Goal: Task Accomplishment & Management: Manage account settings

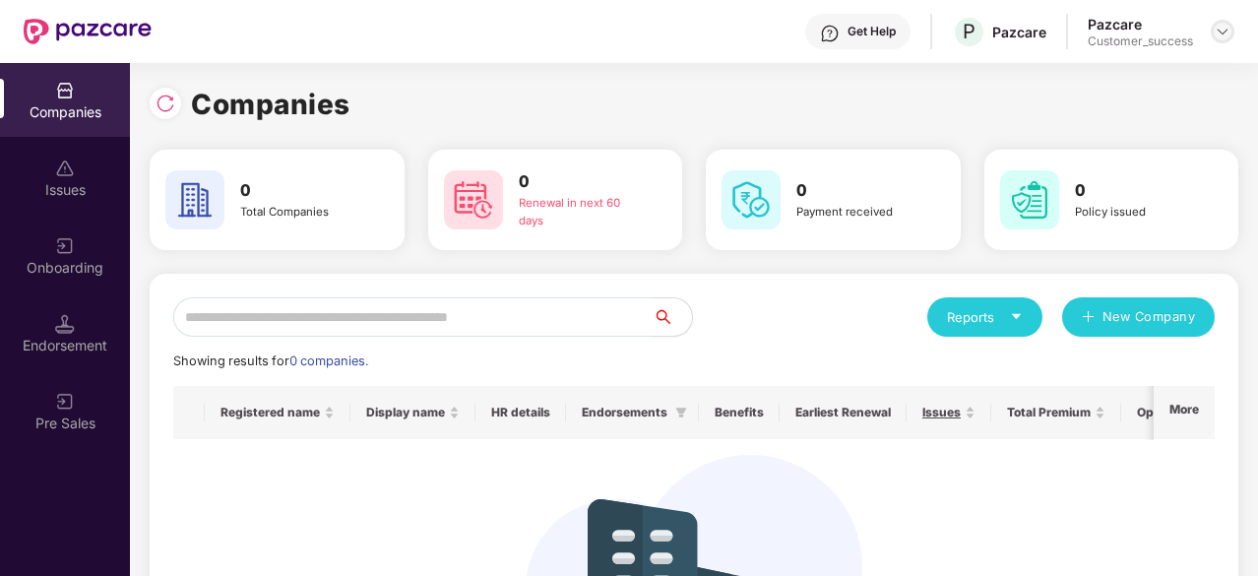
click at [1217, 34] on img at bounding box center [1223, 32] width 16 height 16
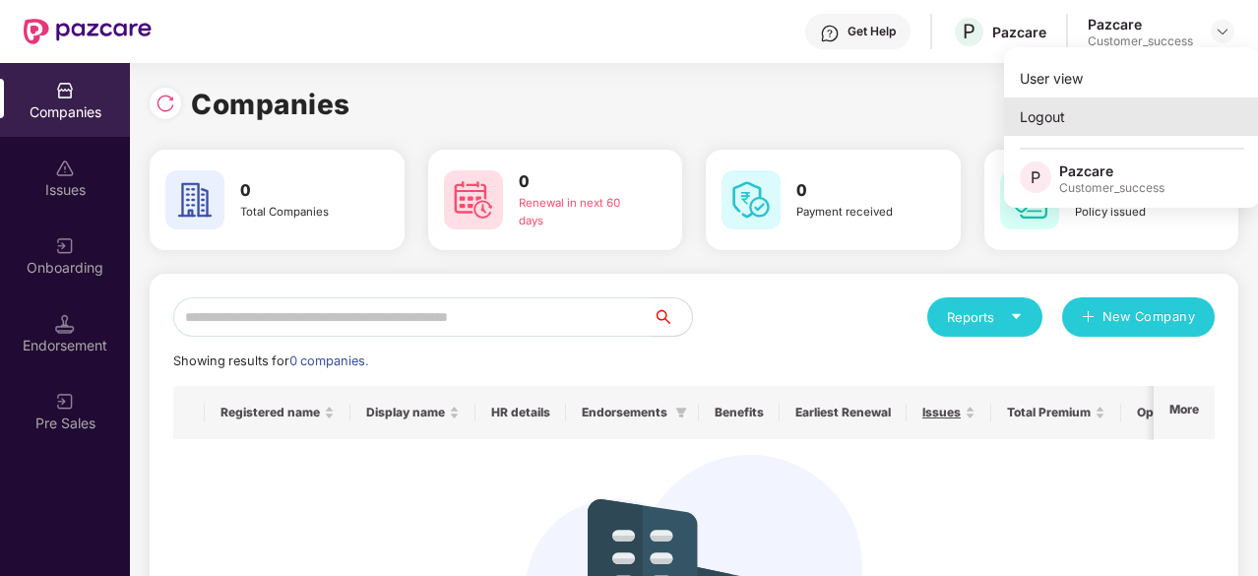
click at [1079, 125] on div "Logout" at bounding box center [1132, 116] width 256 height 38
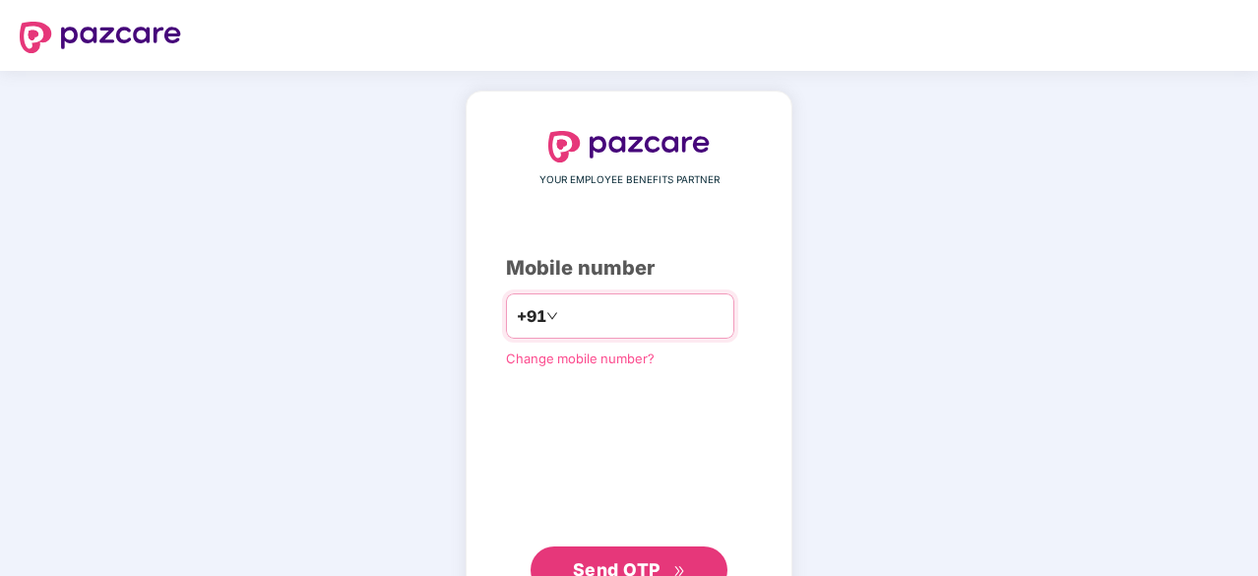
type input "**********"
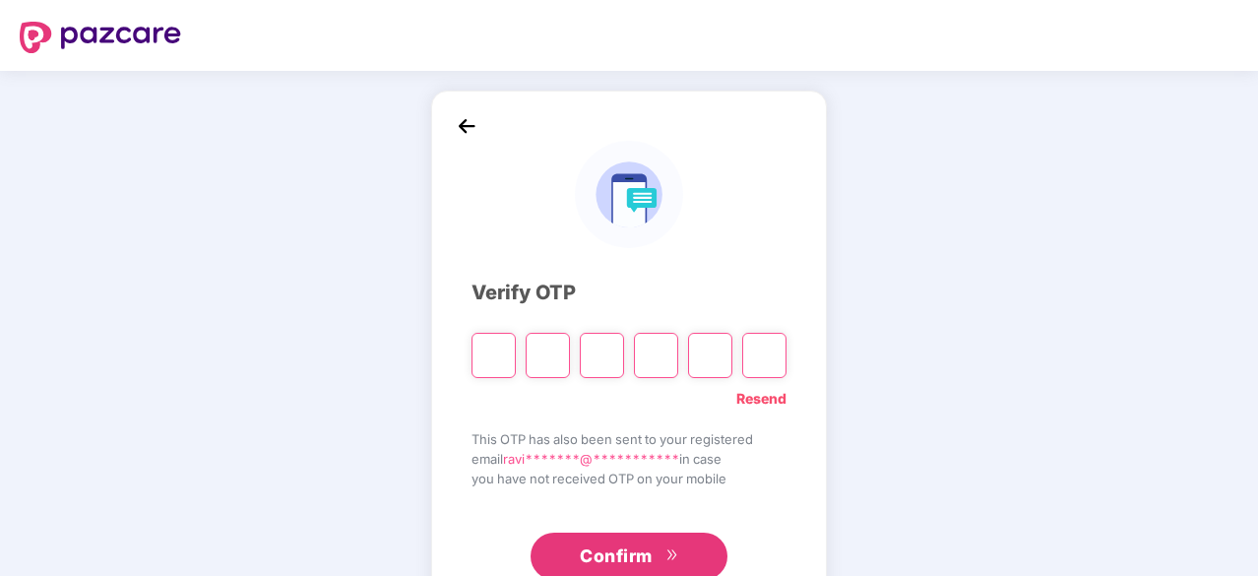
type input "*"
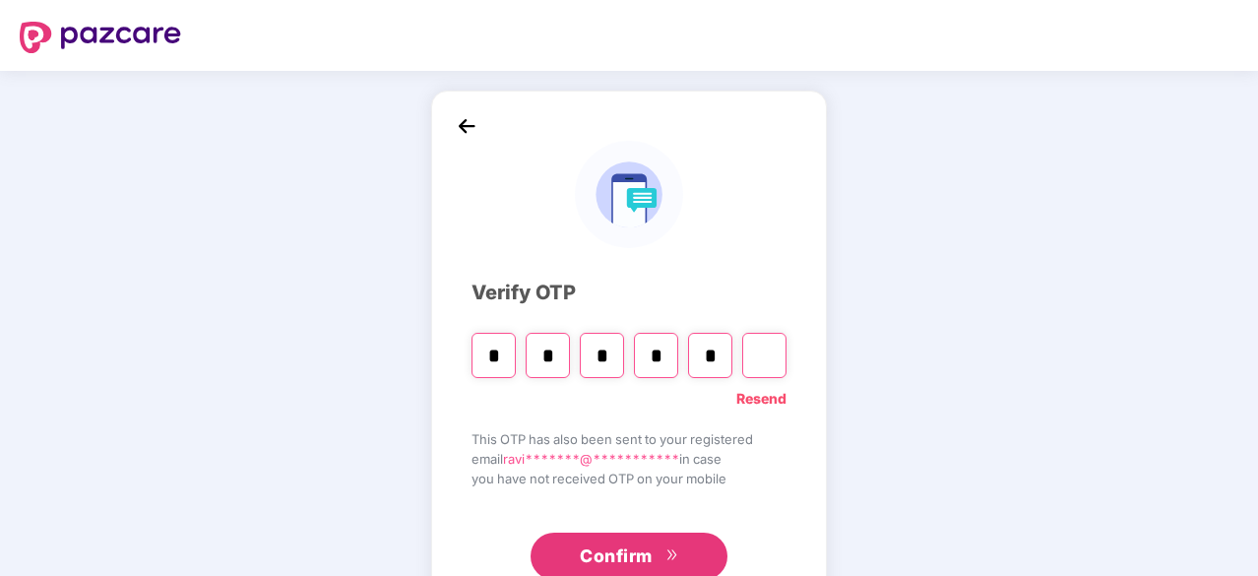
type input "*"
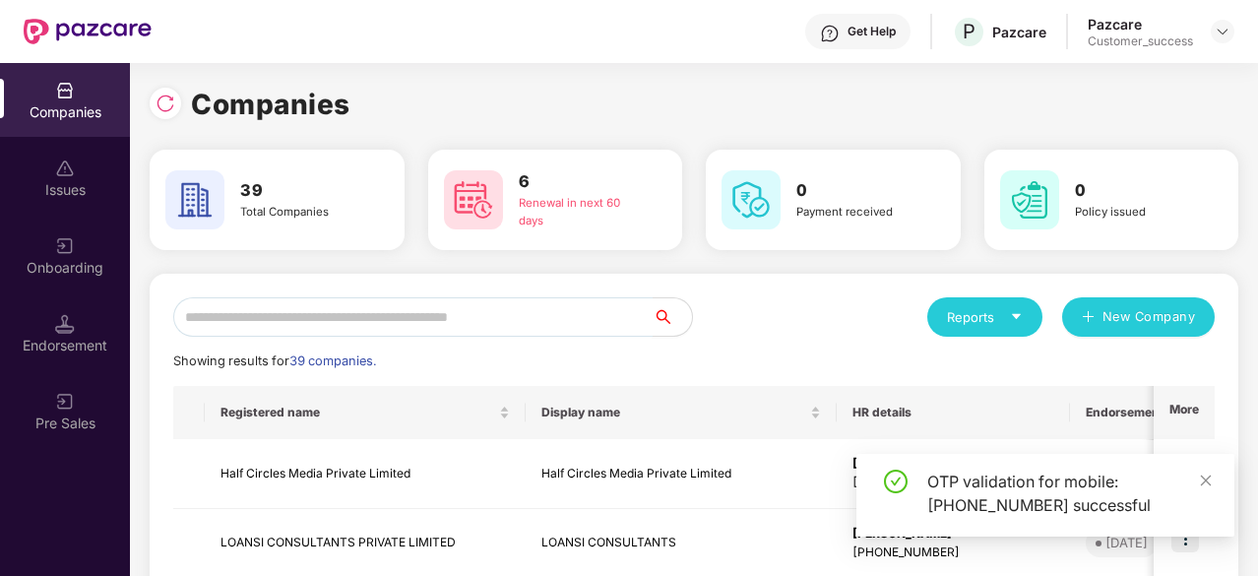
click at [600, 314] on input "text" at bounding box center [412, 316] width 479 height 39
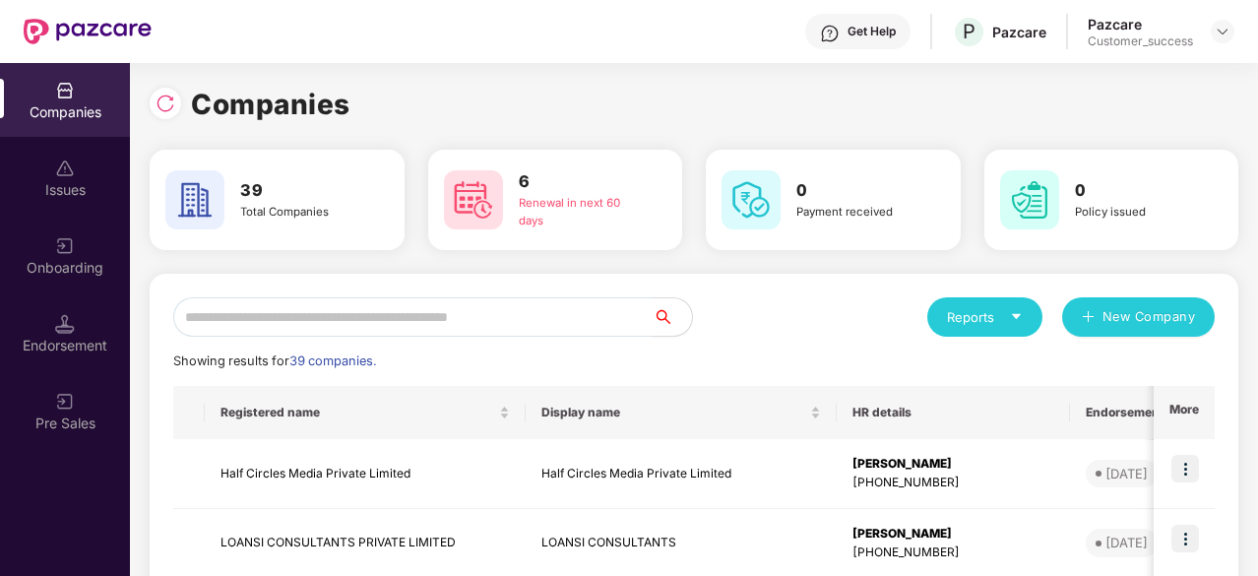
click at [488, 319] on input "text" at bounding box center [412, 316] width 479 height 39
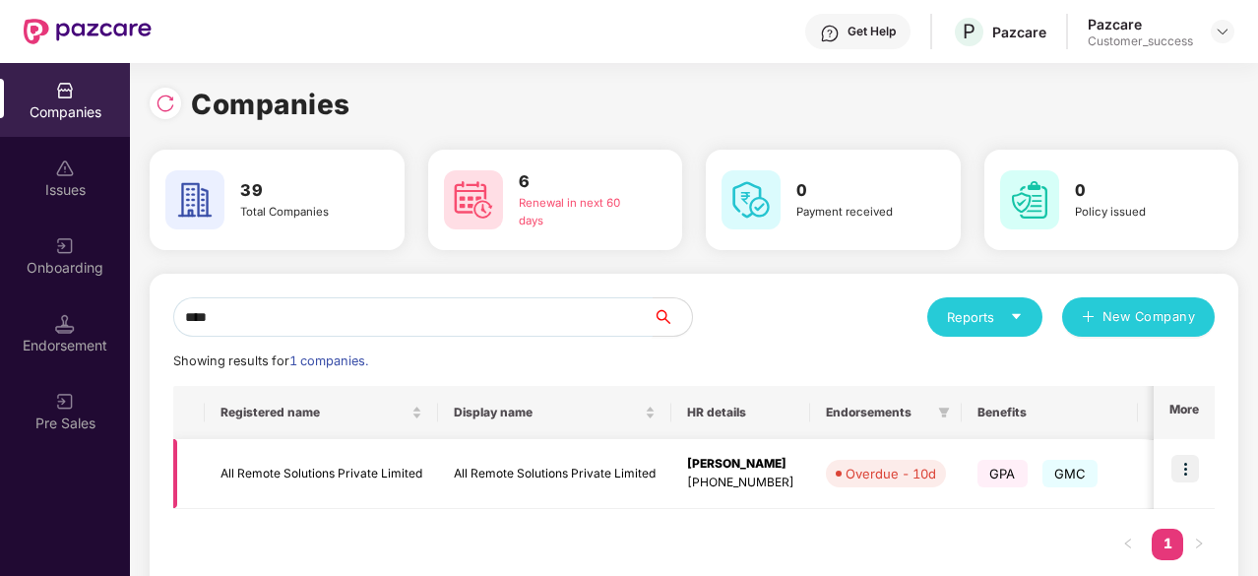
type input "***"
click at [583, 478] on td "All Remote Solutions Private Limited" at bounding box center [554, 474] width 233 height 70
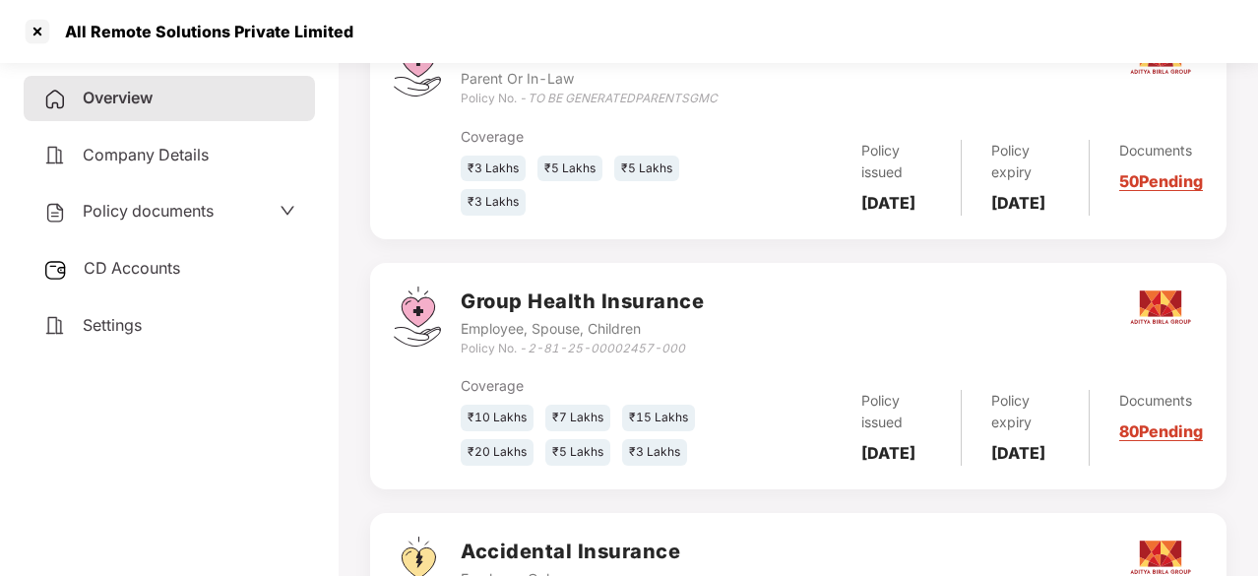
scroll to position [397, 0]
click at [149, 262] on span "CD Accounts" at bounding box center [132, 268] width 96 height 20
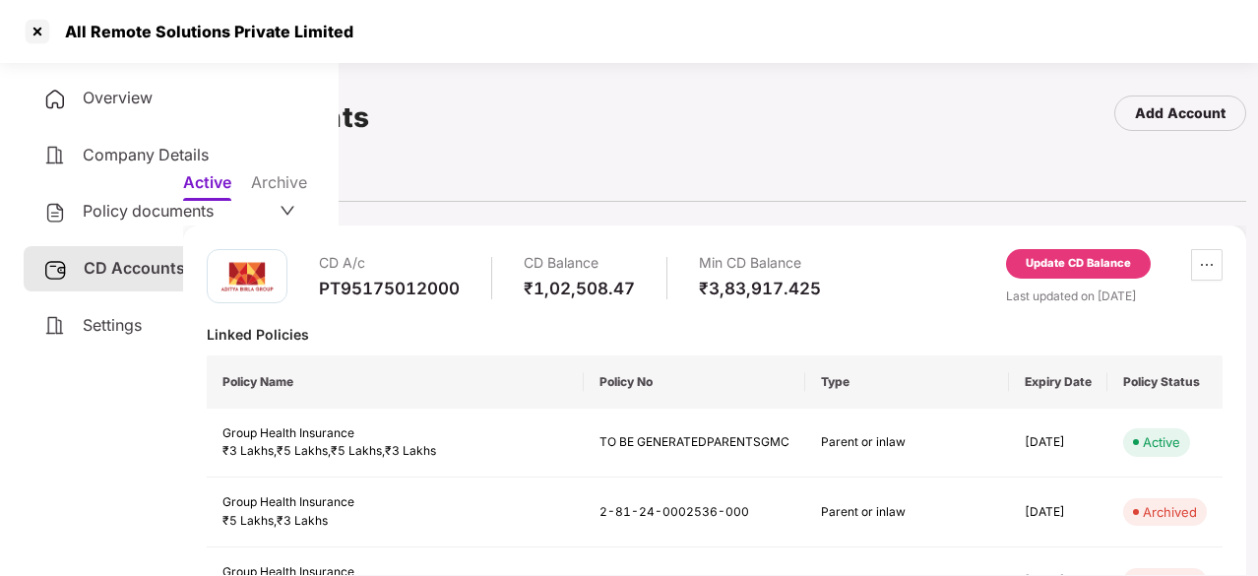
scroll to position [6, 0]
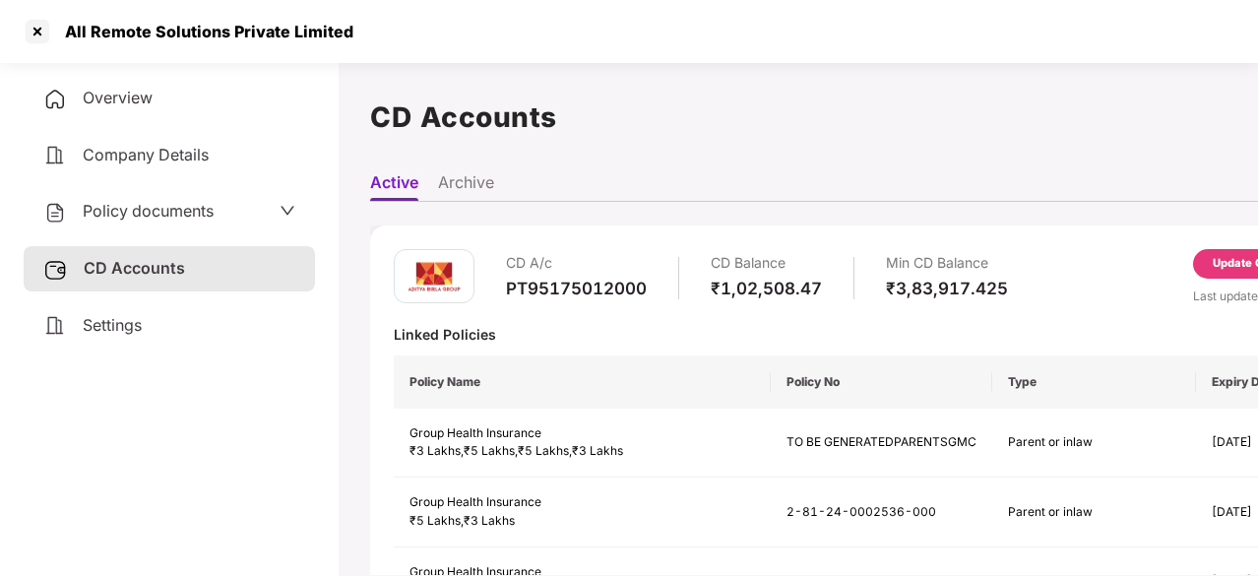
click at [162, 214] on span "Policy documents" at bounding box center [148, 211] width 131 height 20
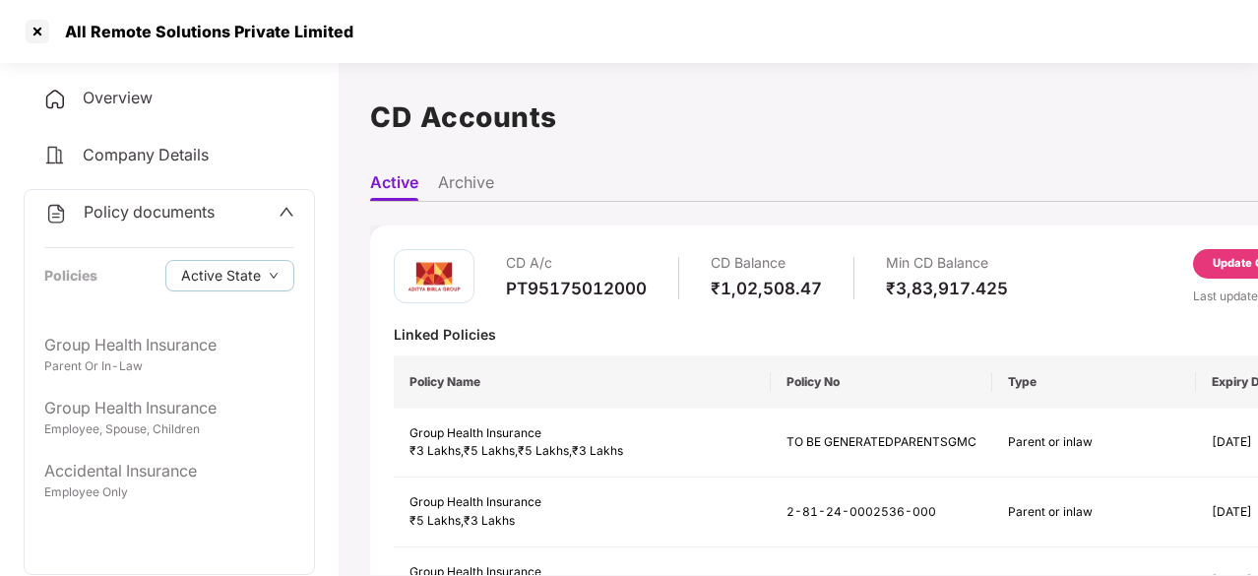
click at [180, 210] on span "Policy documents" at bounding box center [149, 212] width 131 height 20
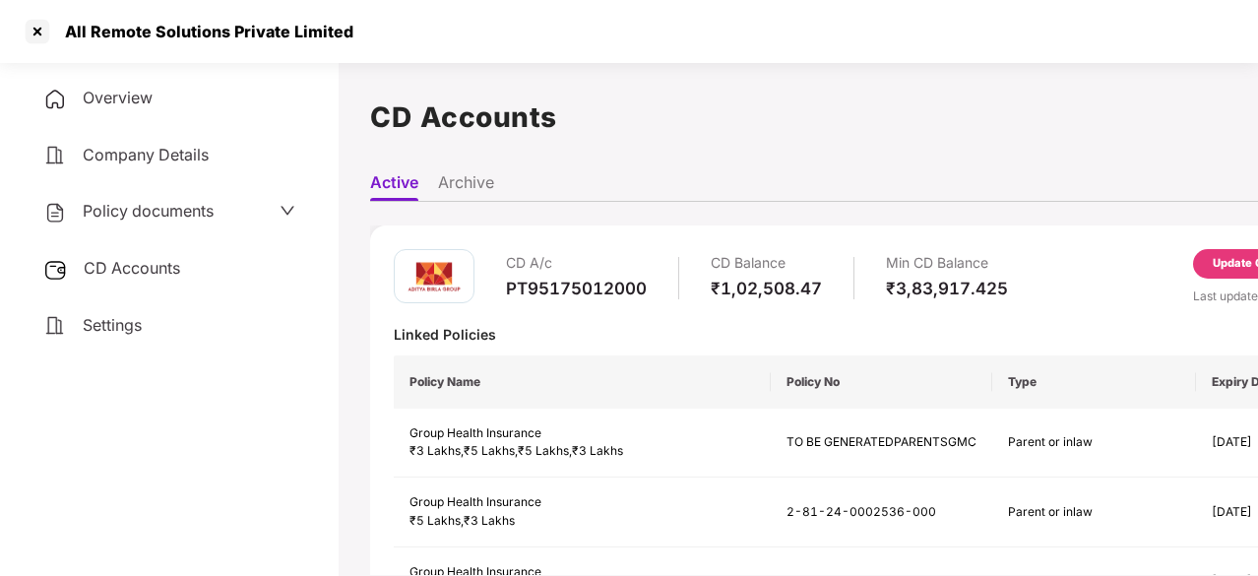
click at [163, 95] on div "Overview" at bounding box center [169, 98] width 291 height 45
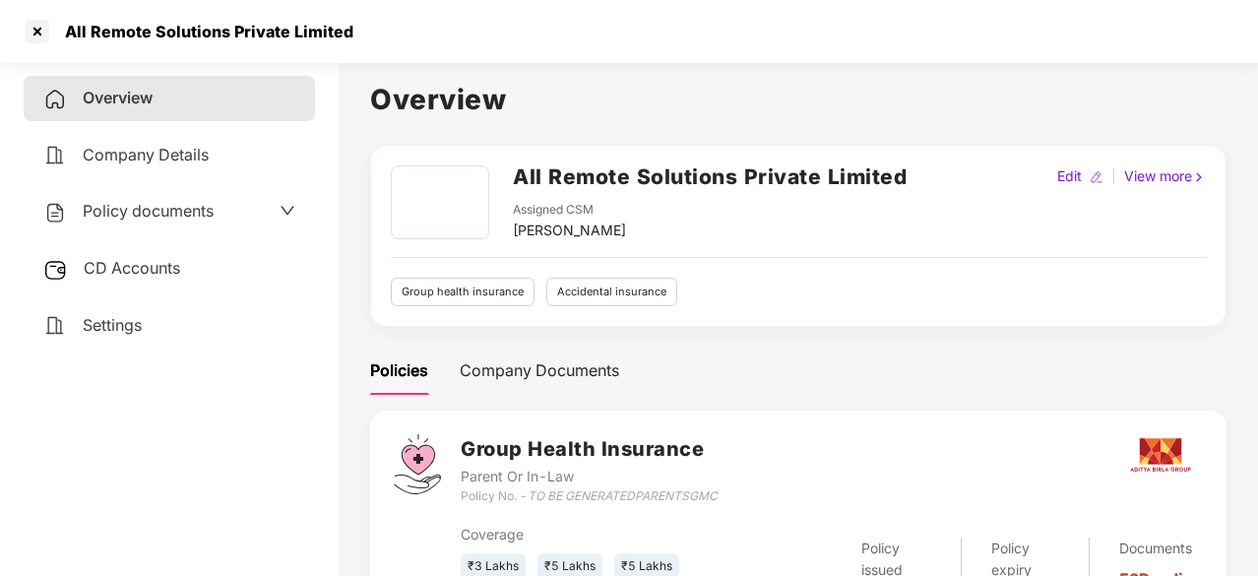
scroll to position [0, 0]
click at [25, 23] on div at bounding box center [37, 31] width 31 height 31
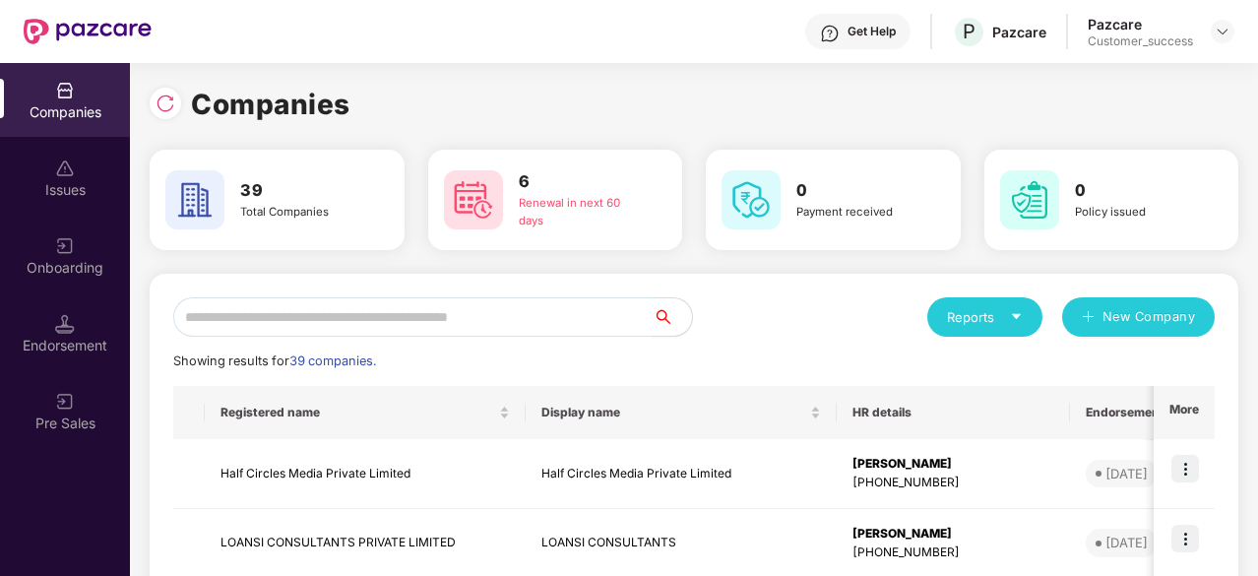
click at [573, 324] on input "text" at bounding box center [412, 316] width 479 height 39
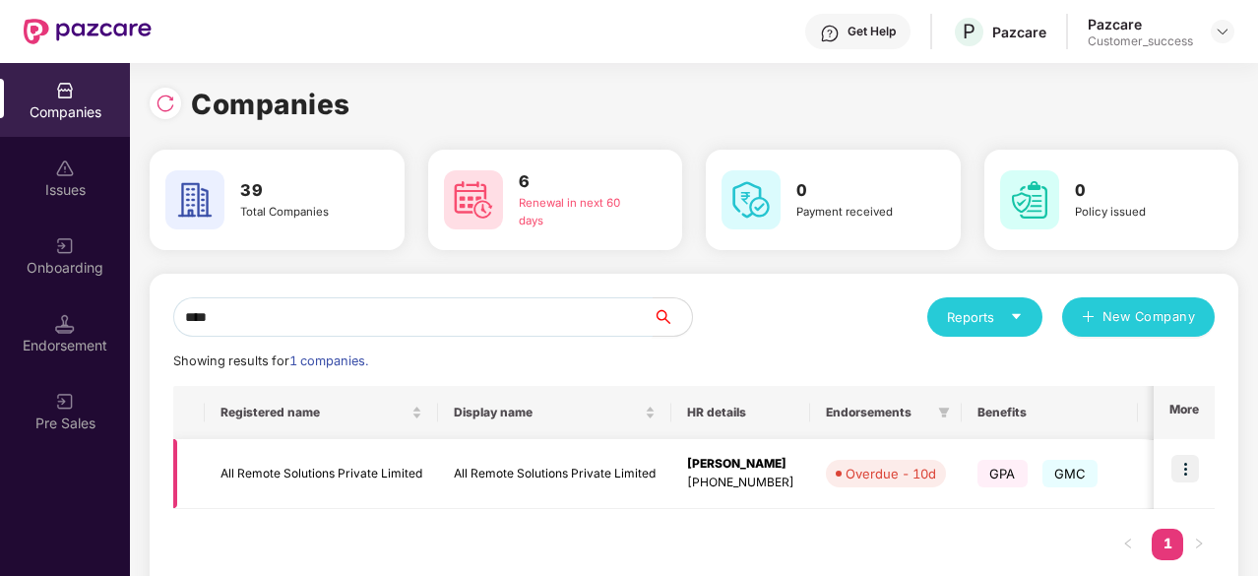
type input "***"
click at [1192, 462] on img at bounding box center [1185, 469] width 28 height 28
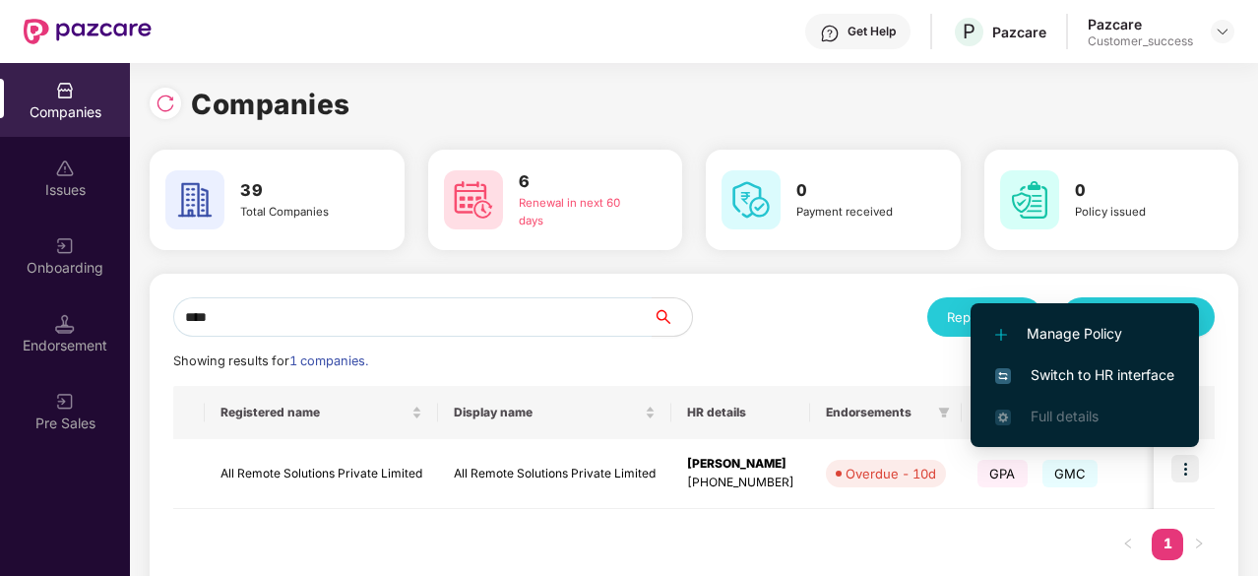
click at [955, 523] on div "Registered name Display name HR details Endorsements Benefits Earliest Renewal …" at bounding box center [693, 483] width 1041 height 194
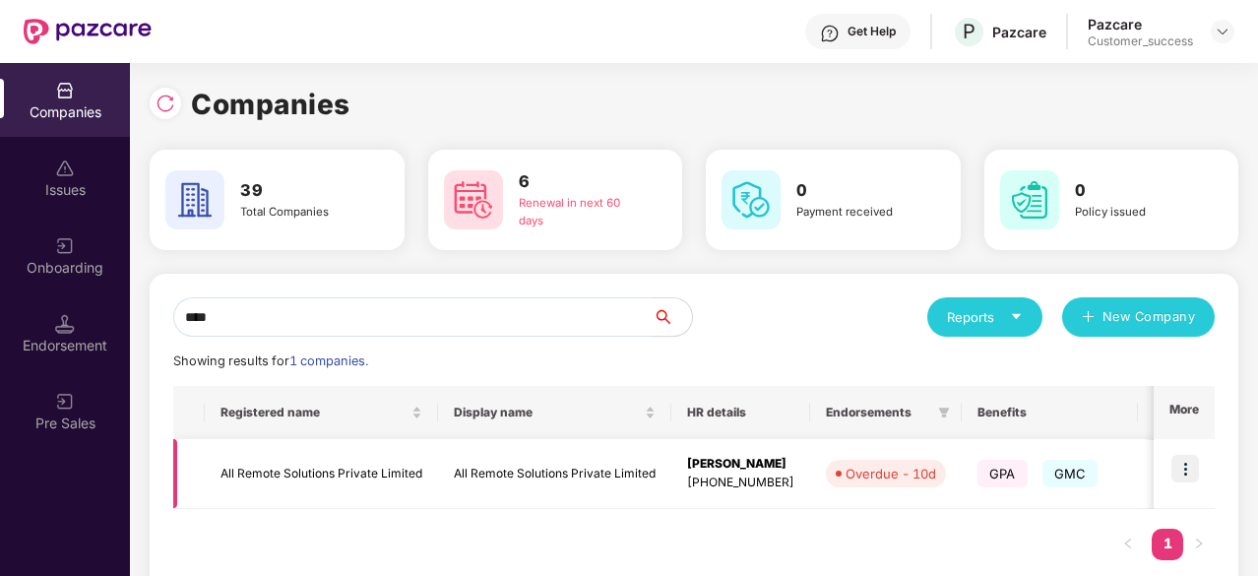
click at [1186, 469] on img at bounding box center [1185, 469] width 28 height 28
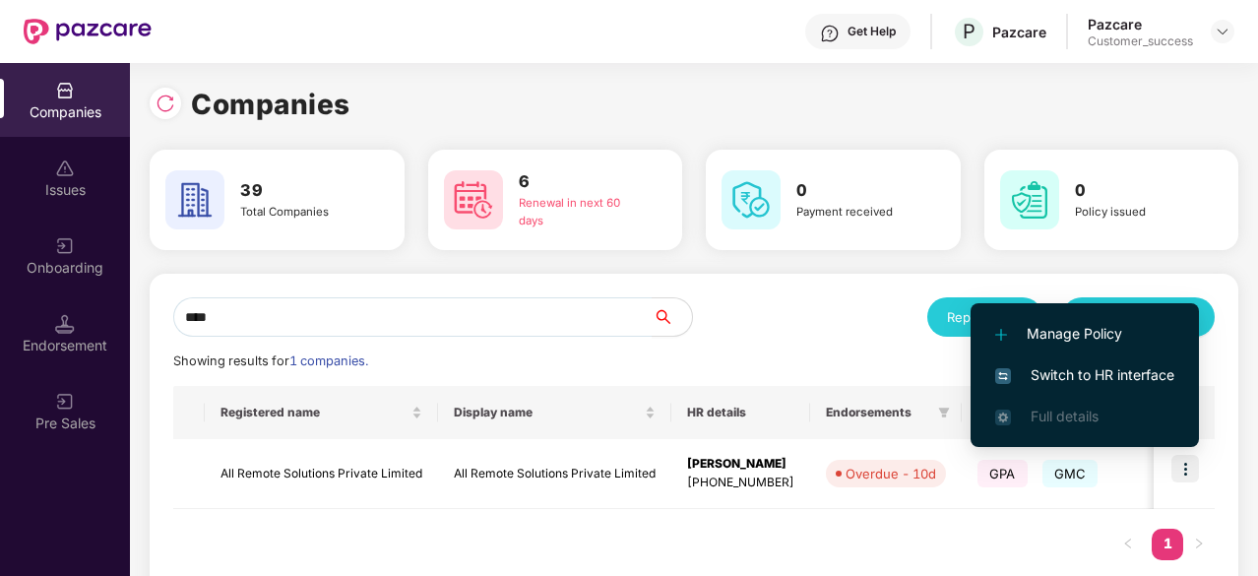
click at [1085, 382] on span "Switch to HR interface" at bounding box center [1084, 375] width 179 height 22
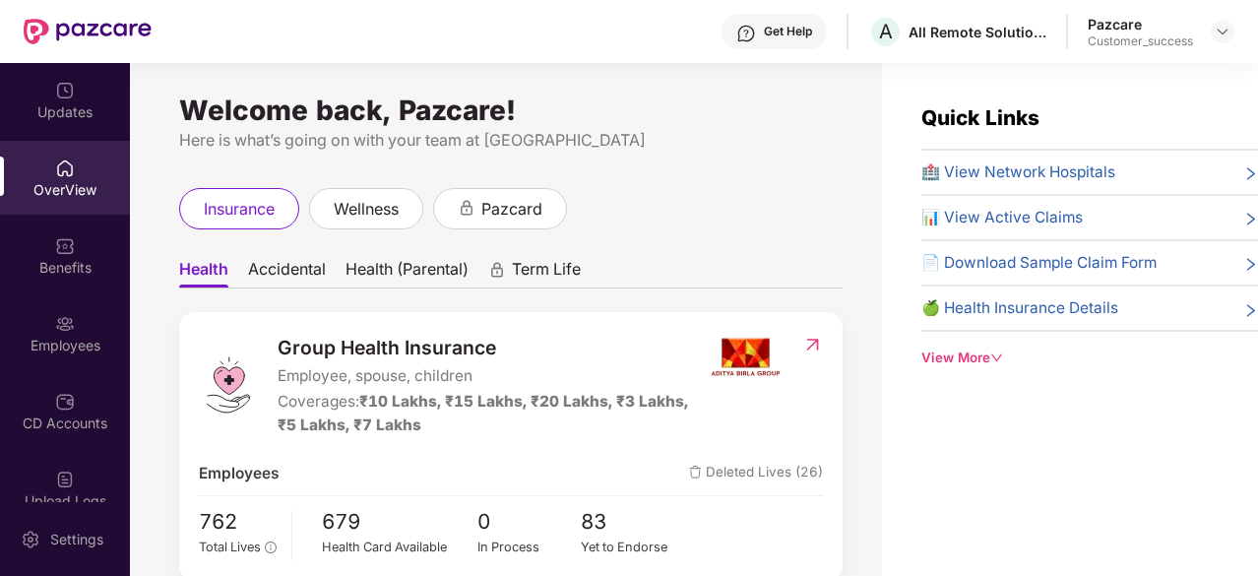
scroll to position [662, 0]
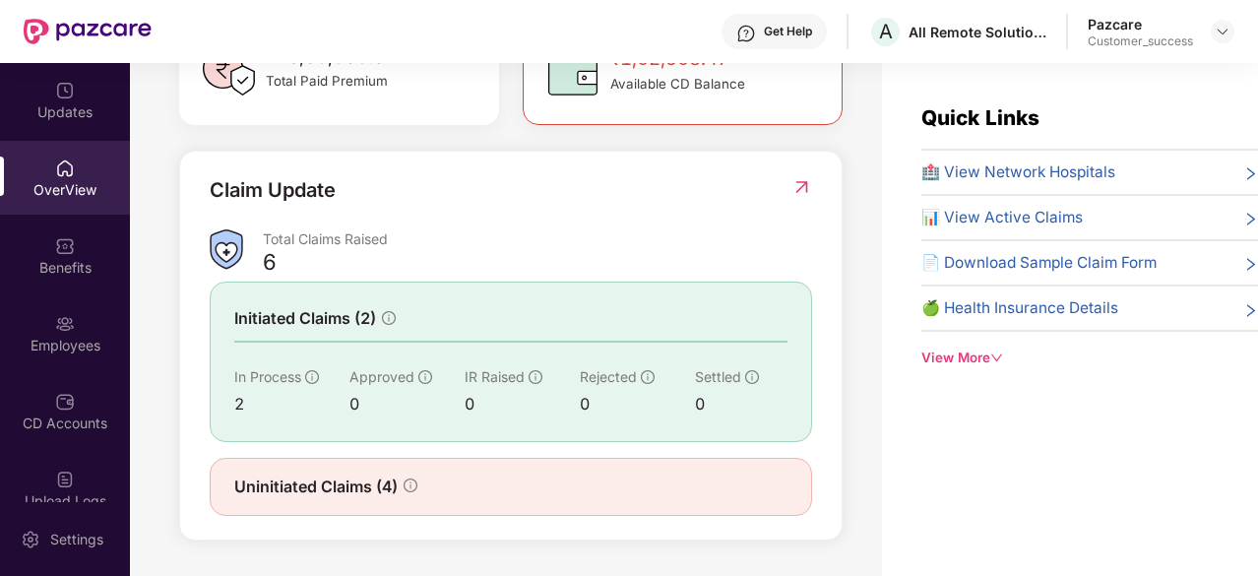
click at [505, 478] on div "Uninitiated Claims (4)" at bounding box center [510, 486] width 553 height 25
click at [425, 496] on div "Uninitiated Claims (4)" at bounding box center [510, 486] width 553 height 25
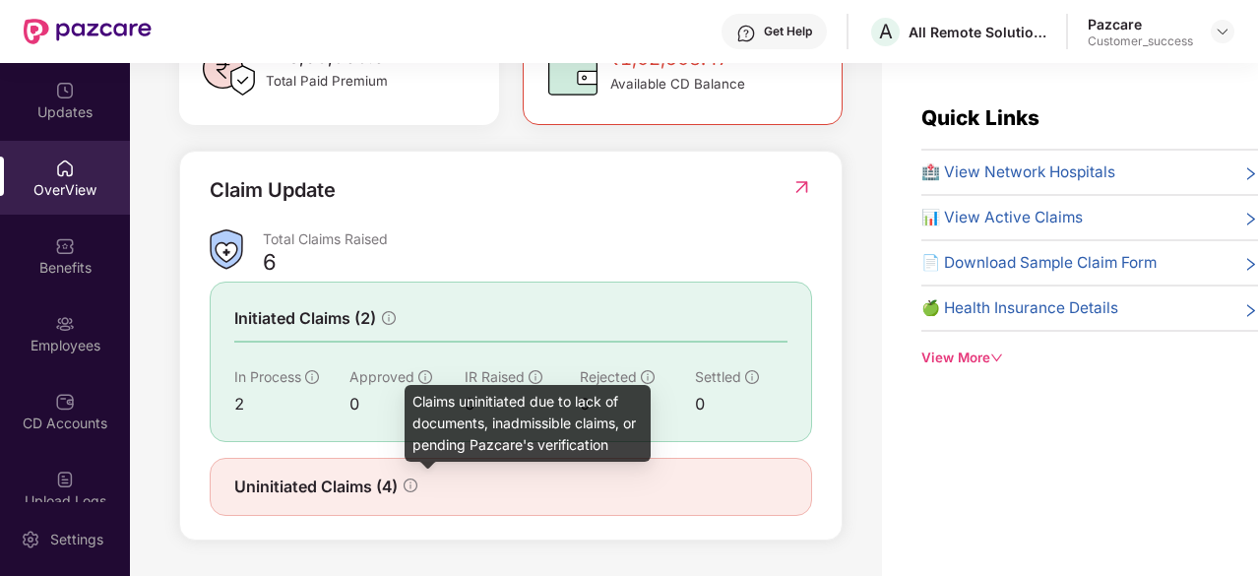
click at [411, 487] on icon "info-circle" at bounding box center [410, 485] width 2 height 7
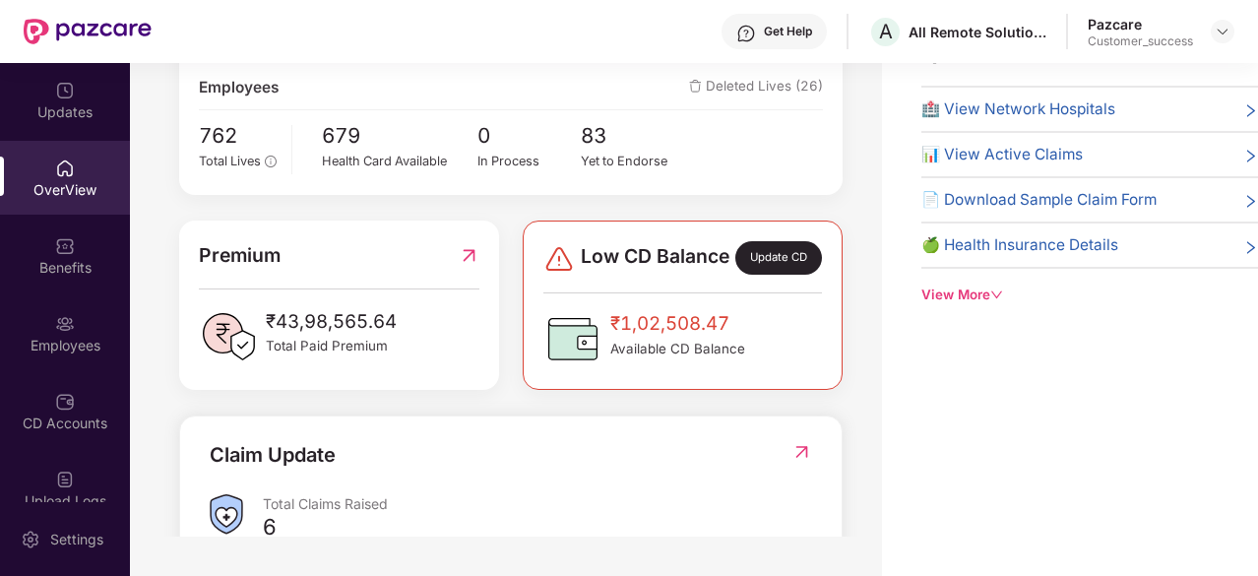
scroll to position [322, 0]
click at [707, 328] on span "₹1,02,508.47" at bounding box center [677, 325] width 135 height 30
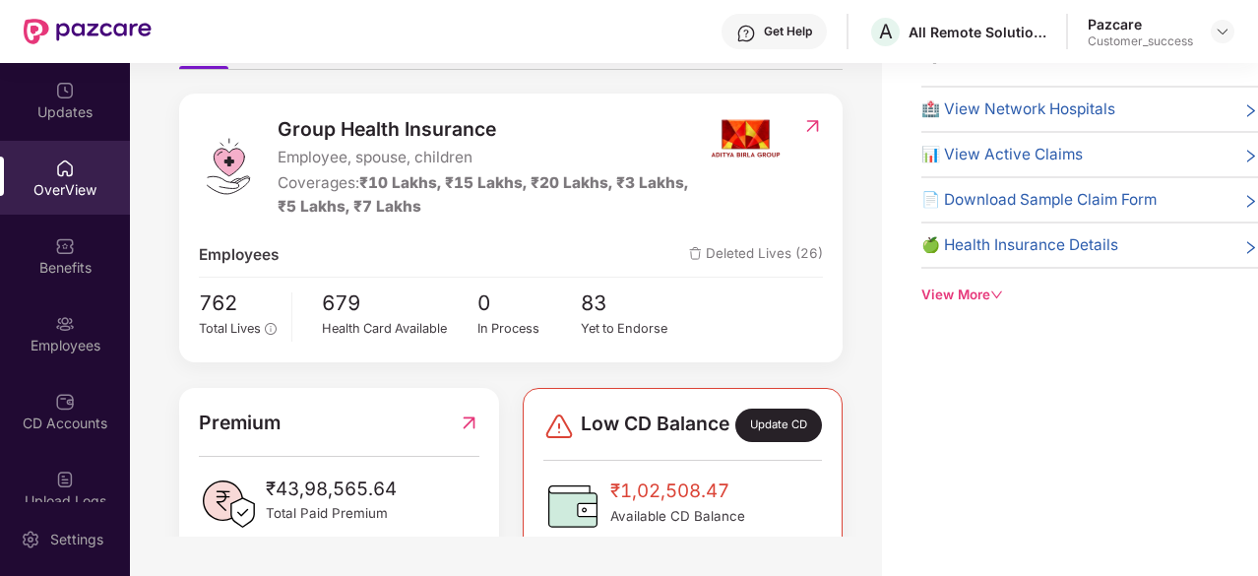
scroll to position [0, 0]
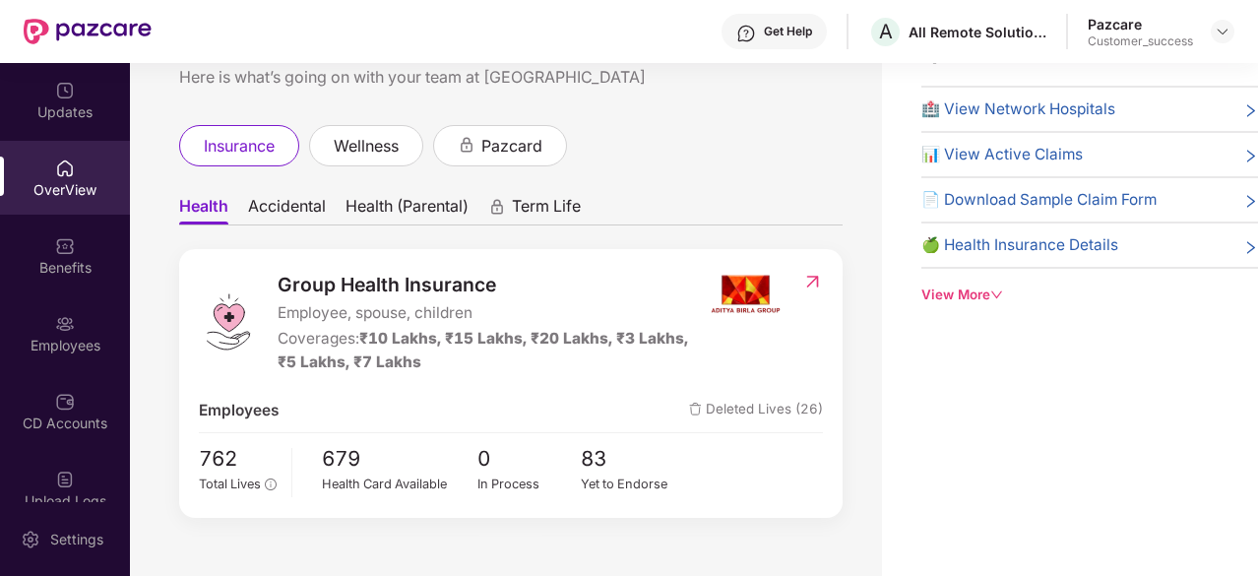
click at [305, 206] on span "Accidental" at bounding box center [287, 210] width 78 height 29
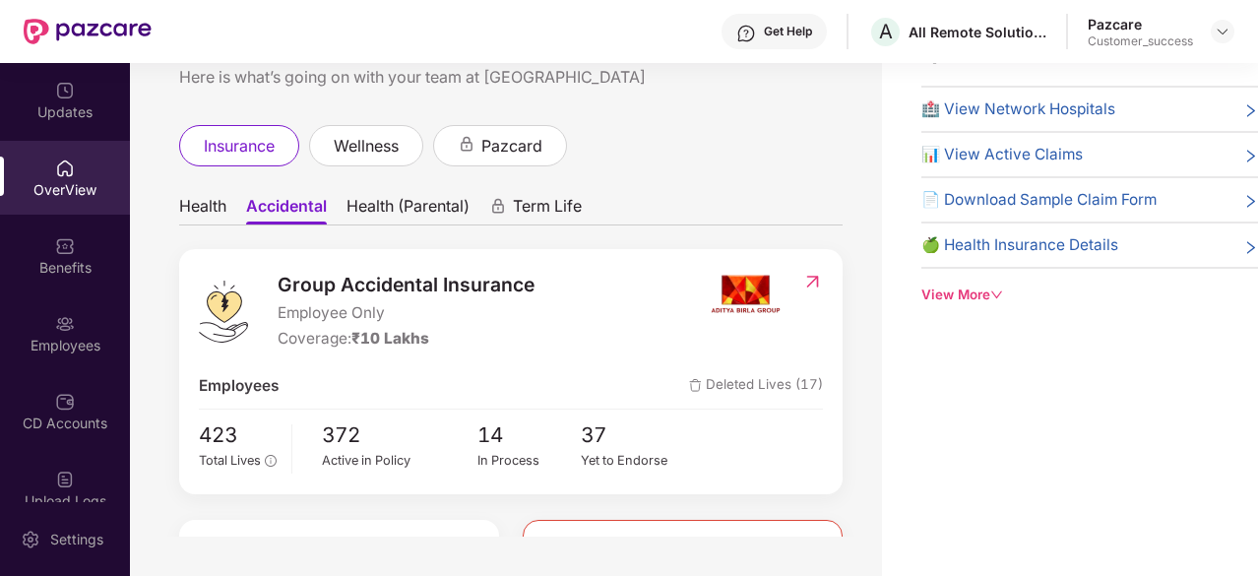
click at [205, 210] on span "Health" at bounding box center [202, 210] width 47 height 29
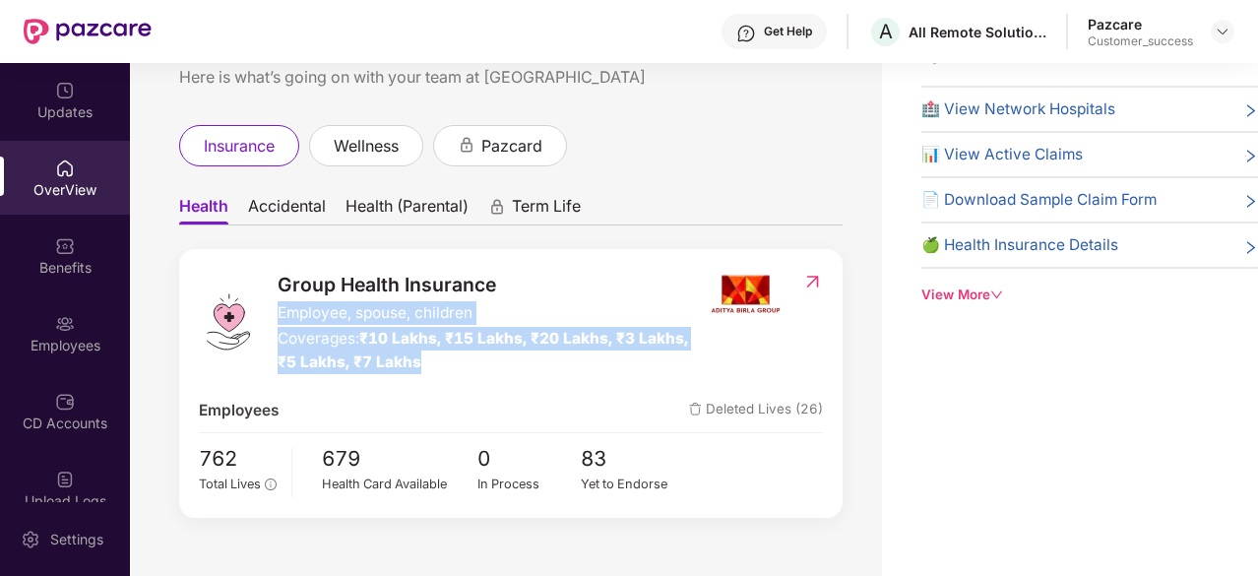
drag, startPoint x: 420, startPoint y: 371, endPoint x: 271, endPoint y: 303, distance: 164.3
click at [271, 303] on div "Group Health Insurance Employee, spouse, children Coverages: ₹10 Lakhs, ₹15 Lak…" at bounding box center [453, 322] width 509 height 105
